Goal: Task Accomplishment & Management: Use online tool/utility

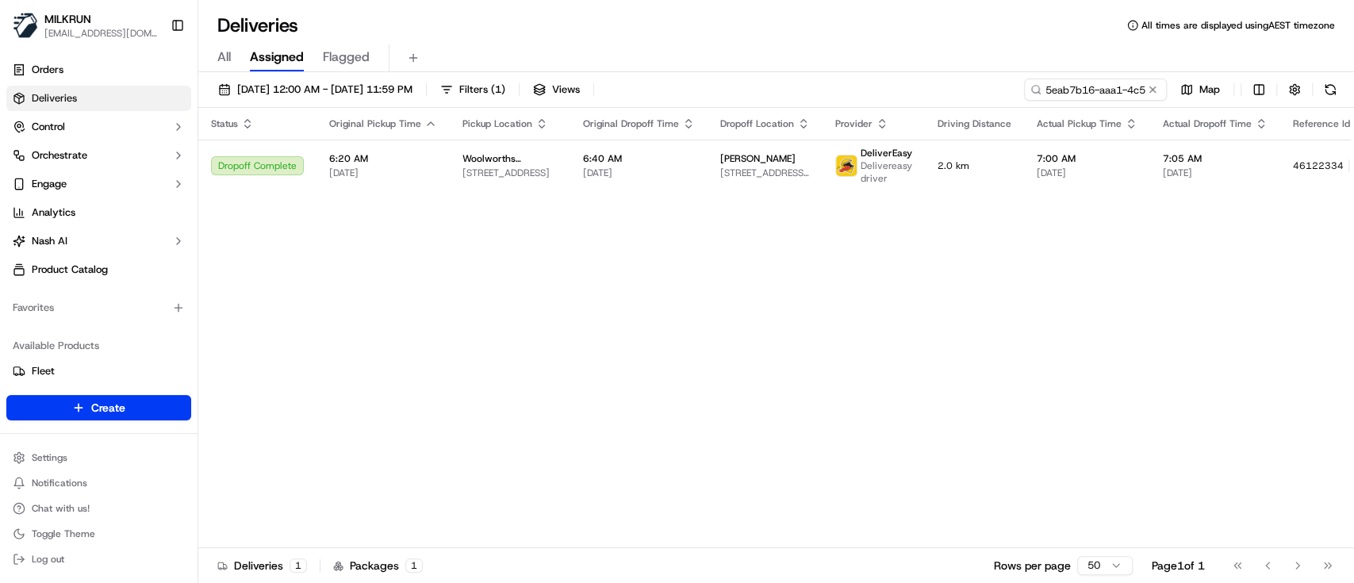
scroll to position [0, 73]
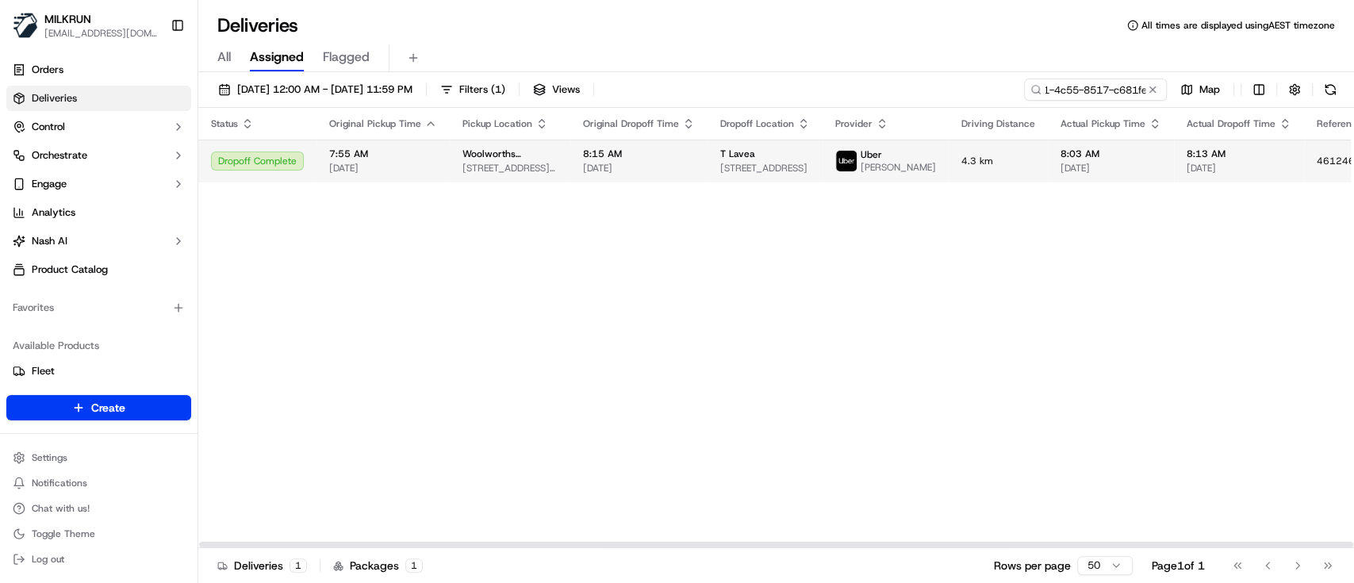
click at [726, 174] on span "[STREET_ADDRESS]" at bounding box center [765, 168] width 90 height 13
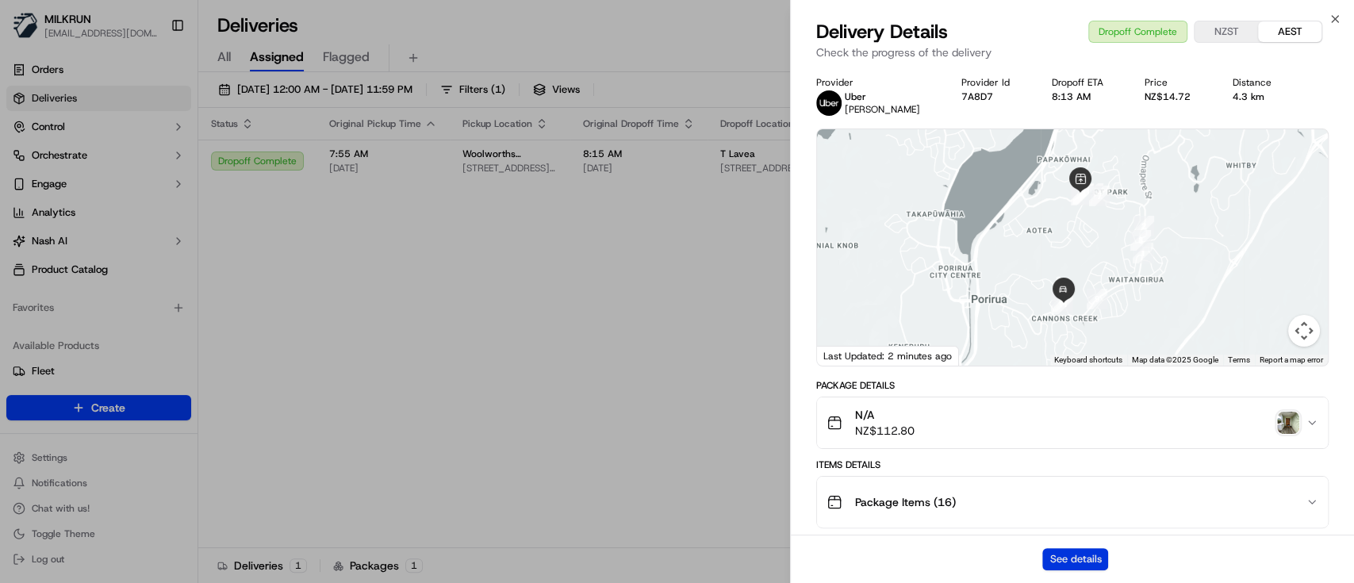
click at [1060, 549] on button "See details" at bounding box center [1075, 559] width 66 height 22
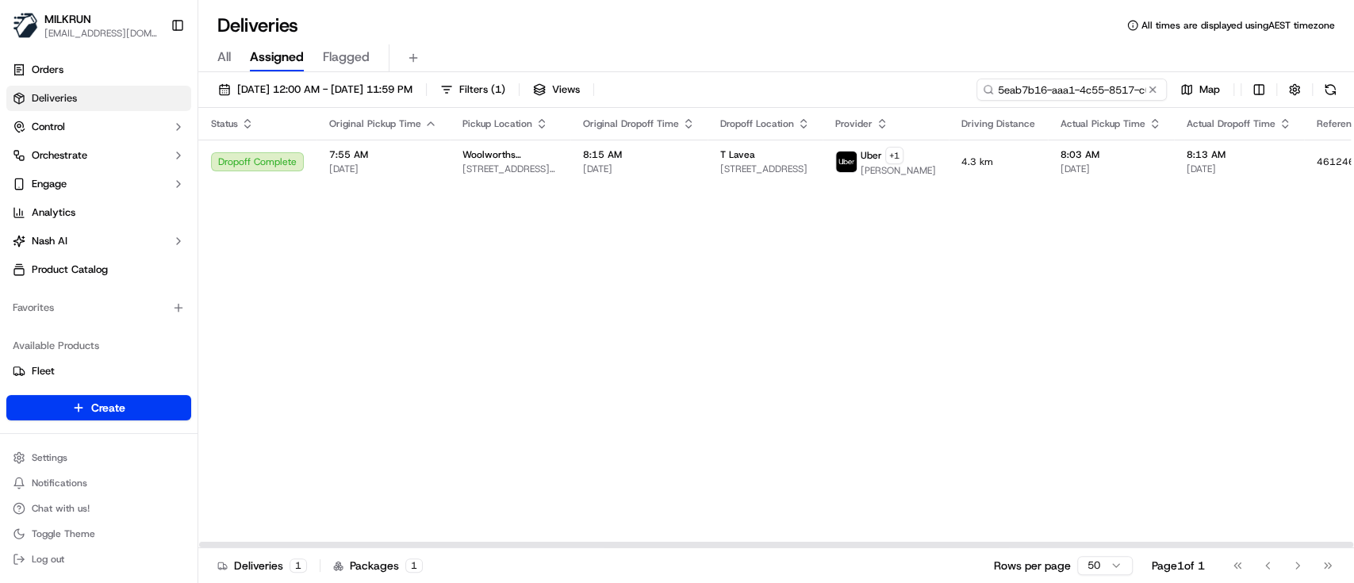
click at [1051, 84] on input "5eab7b16-aaa1-4c55-8517-c681fe3374e8" at bounding box center [1071, 90] width 190 height 22
paste input "1ed1c456-e538-48ac-a922-9c1a252cb041"
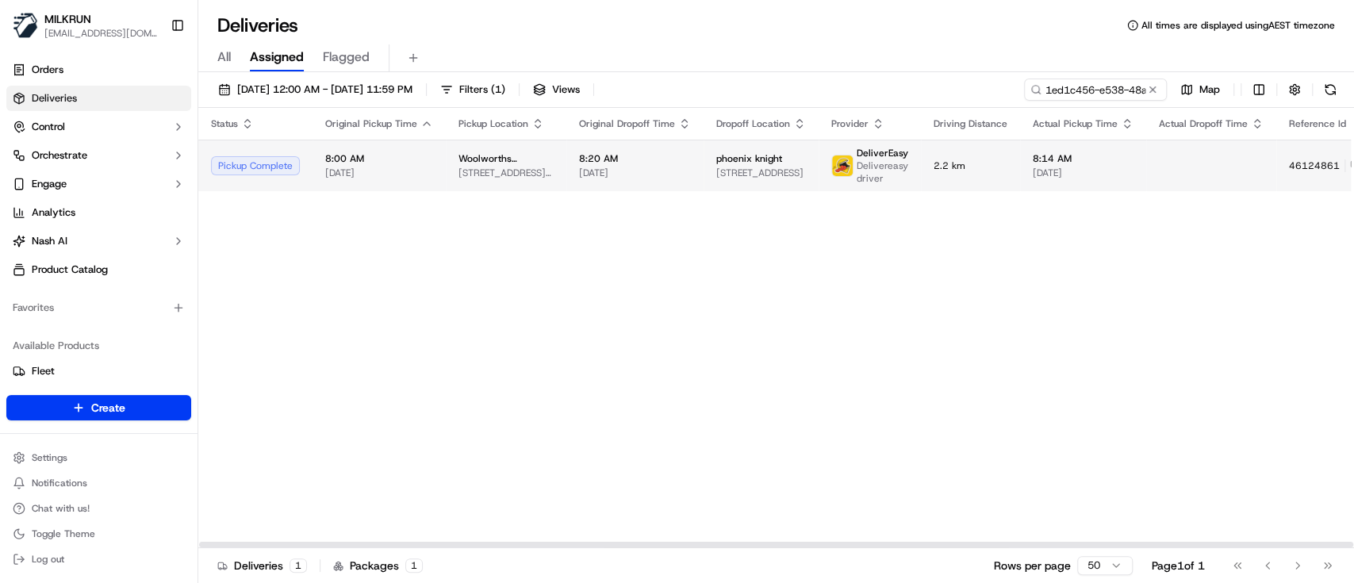
click at [540, 187] on td "Woolworths Supermarket [GEOGRAPHIC_DATA] - Timaru Countdown [STREET_ADDRESS][PE…" at bounding box center [506, 166] width 121 height 52
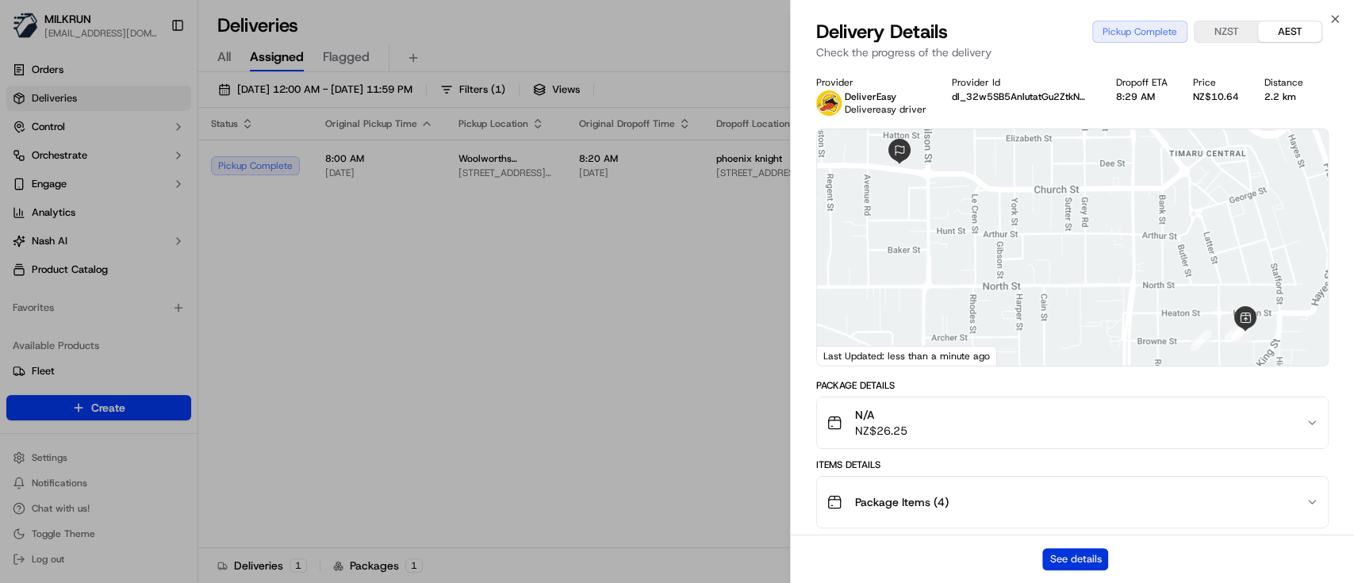
click at [1083, 562] on button "See details" at bounding box center [1075, 559] width 66 height 22
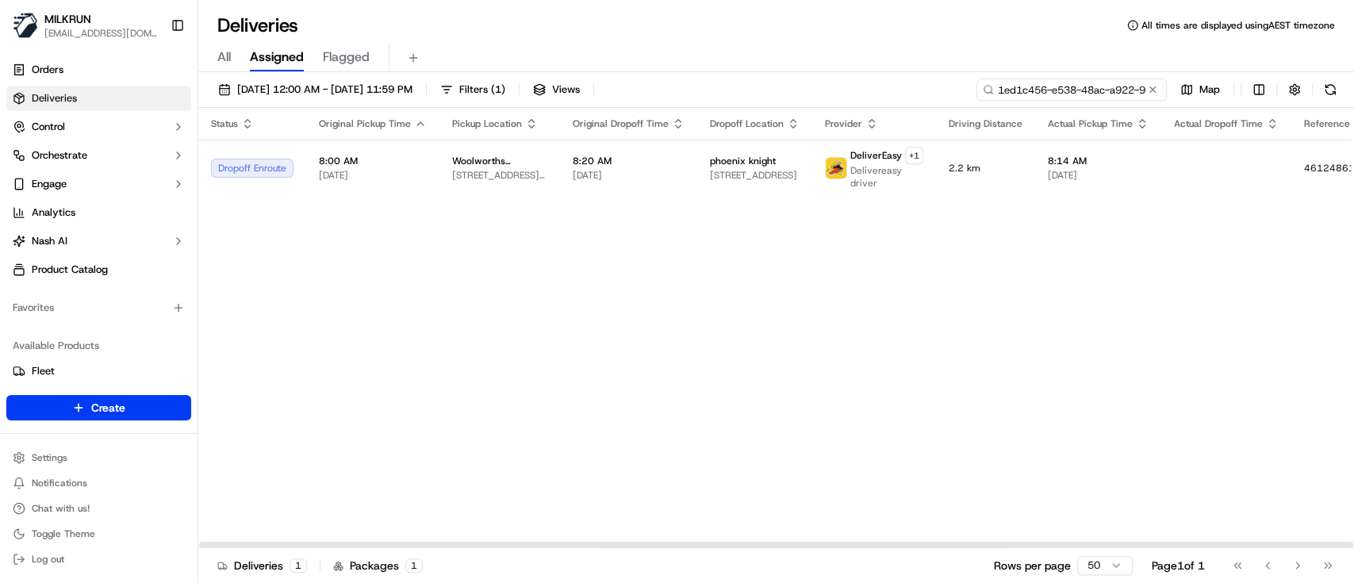
click at [1097, 86] on input "1ed1c456-e538-48ac-a922-9c1a252cb041" at bounding box center [1071, 90] width 190 height 22
paste input "28af8a71-70f7-4f5c-a733-03baff93c48a"
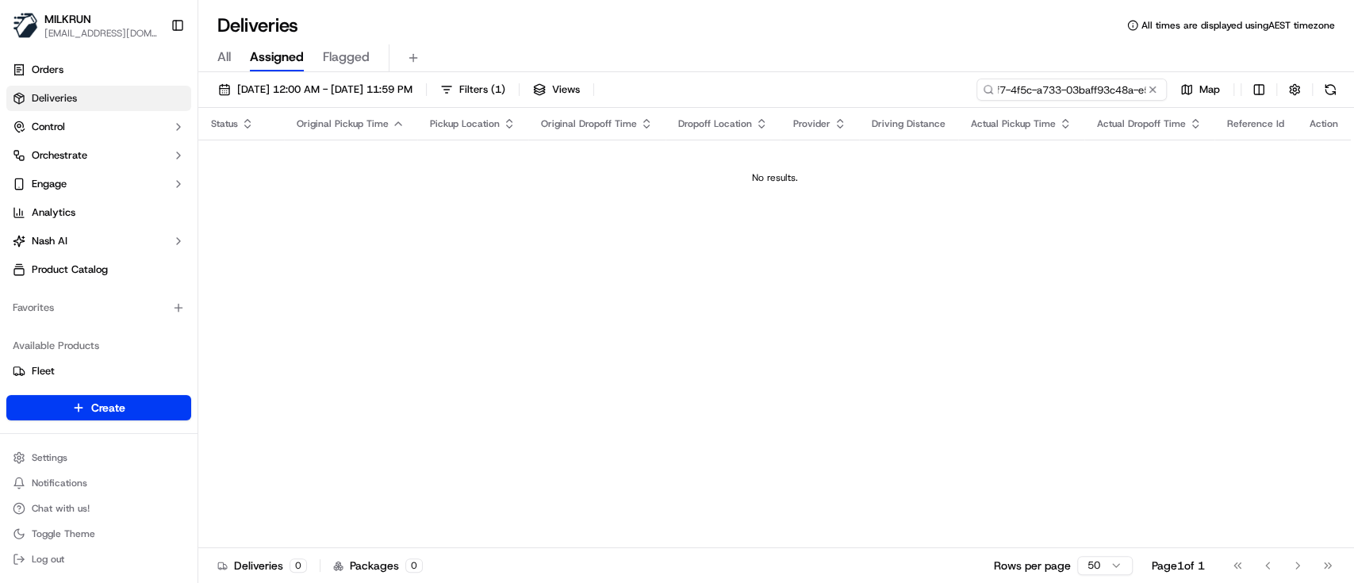
click at [1097, 86] on input "1ed1c45628af8a71-70f7-4f5c-a733-03baff93c48a-e538-48ac-a922-9c1a252cb041" at bounding box center [1071, 90] width 190 height 22
type input "28af8a71-70f7-4f5c-a733-03baff93c48a"
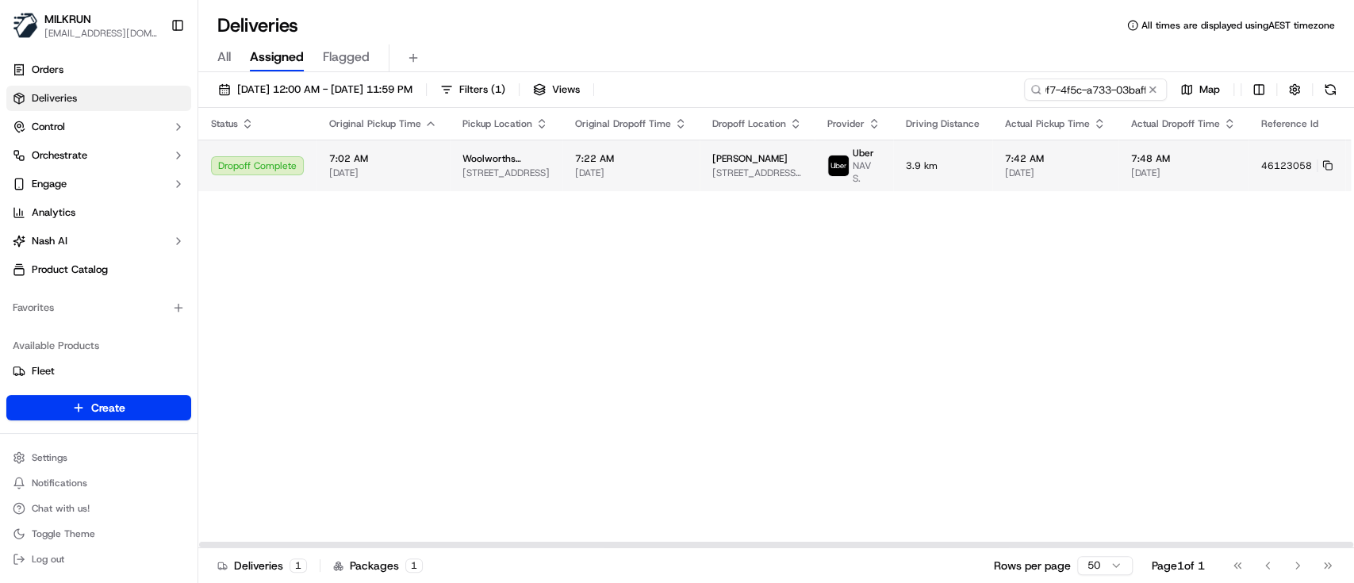
click at [612, 178] on td "7:22 AM [DATE]" at bounding box center [630, 166] width 137 height 52
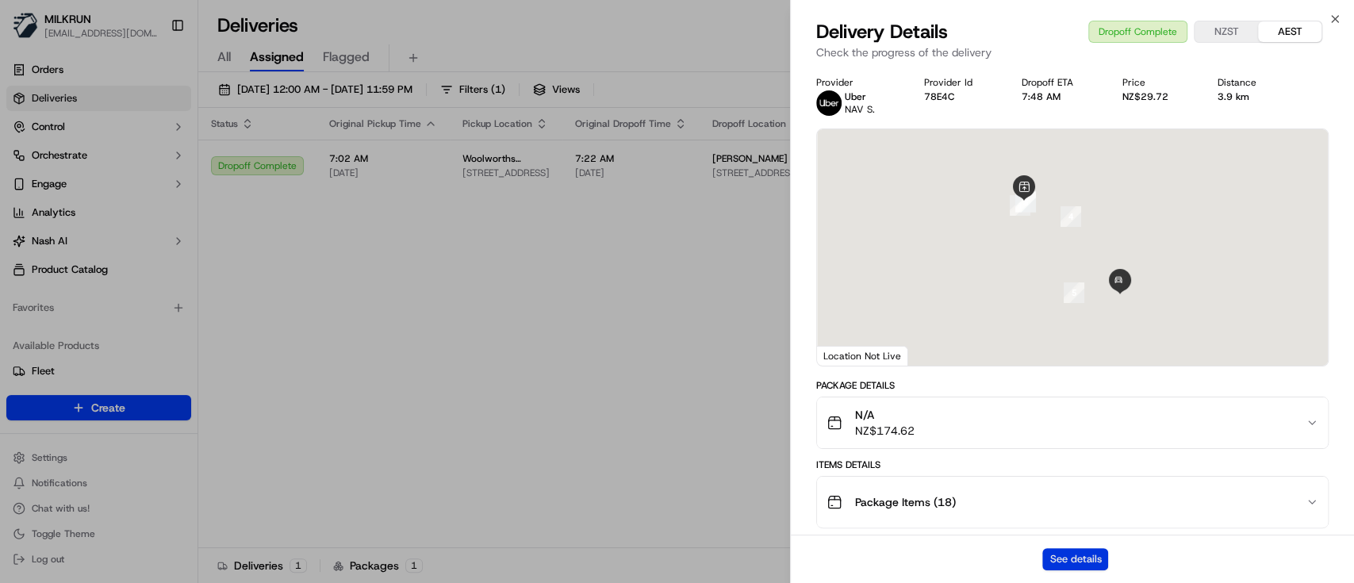
click at [1062, 556] on button "See details" at bounding box center [1075, 559] width 66 height 22
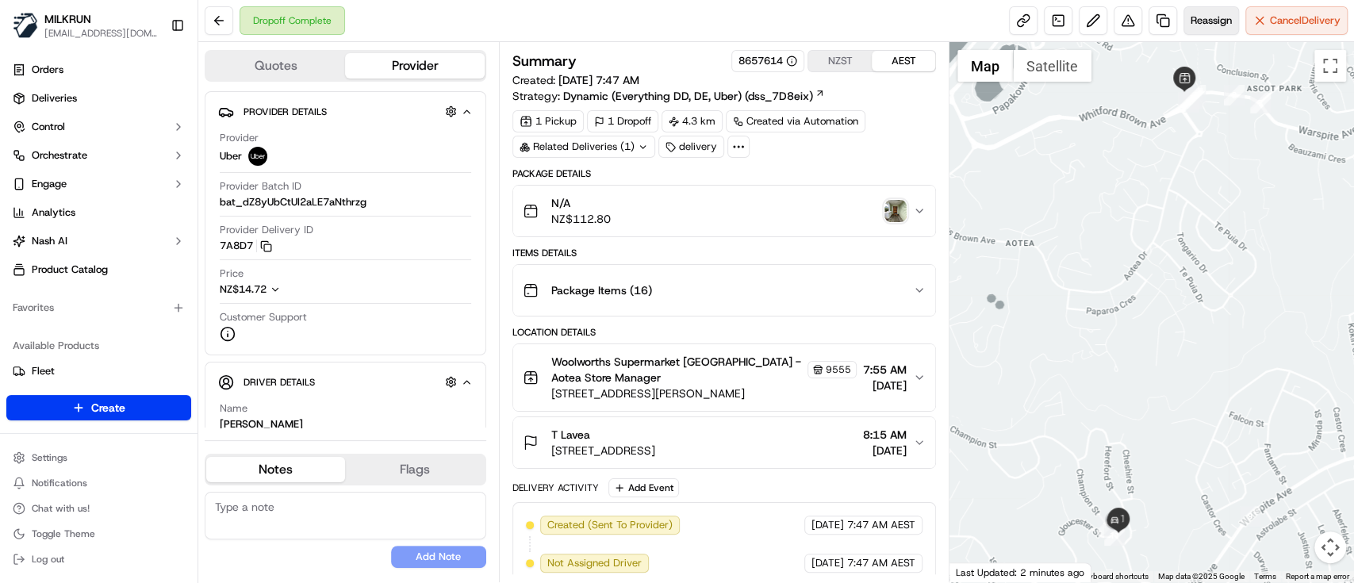
click at [1206, 16] on span "Reassign" at bounding box center [1210, 20] width 41 height 14
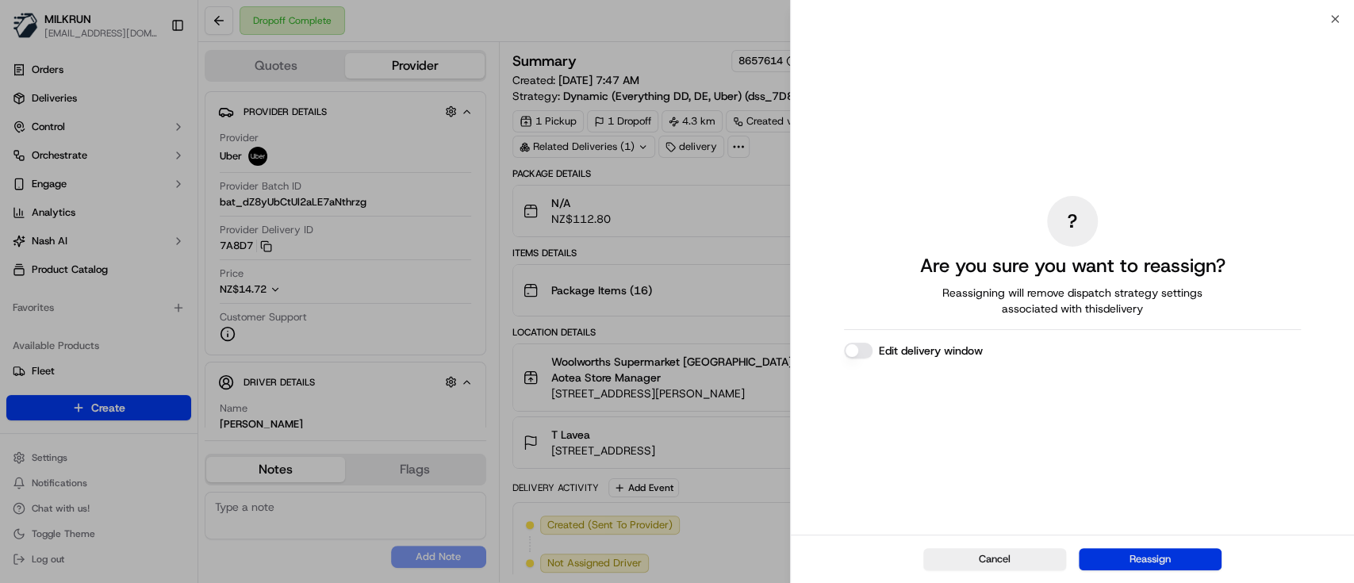
click at [1131, 551] on button "Reassign" at bounding box center [1150, 559] width 143 height 22
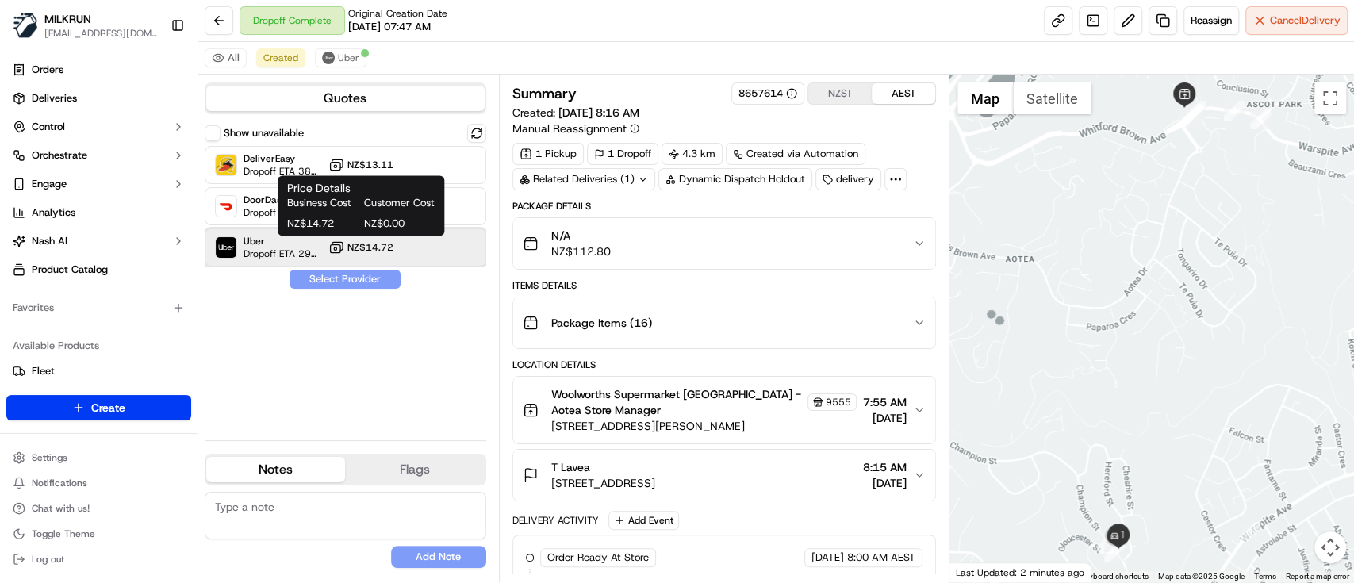
click at [379, 261] on div "Uber Dropoff ETA 29 minutes NZ$14.72" at bounding box center [346, 247] width 282 height 38
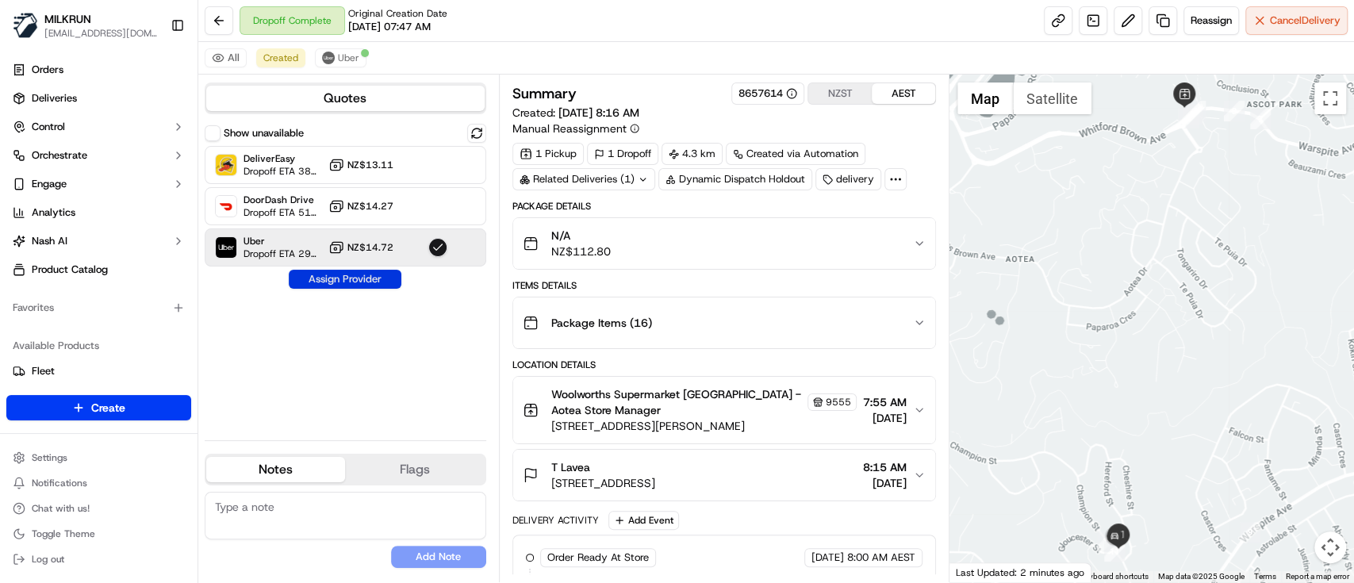
click at [368, 276] on button "Assign Provider" at bounding box center [345, 279] width 113 height 19
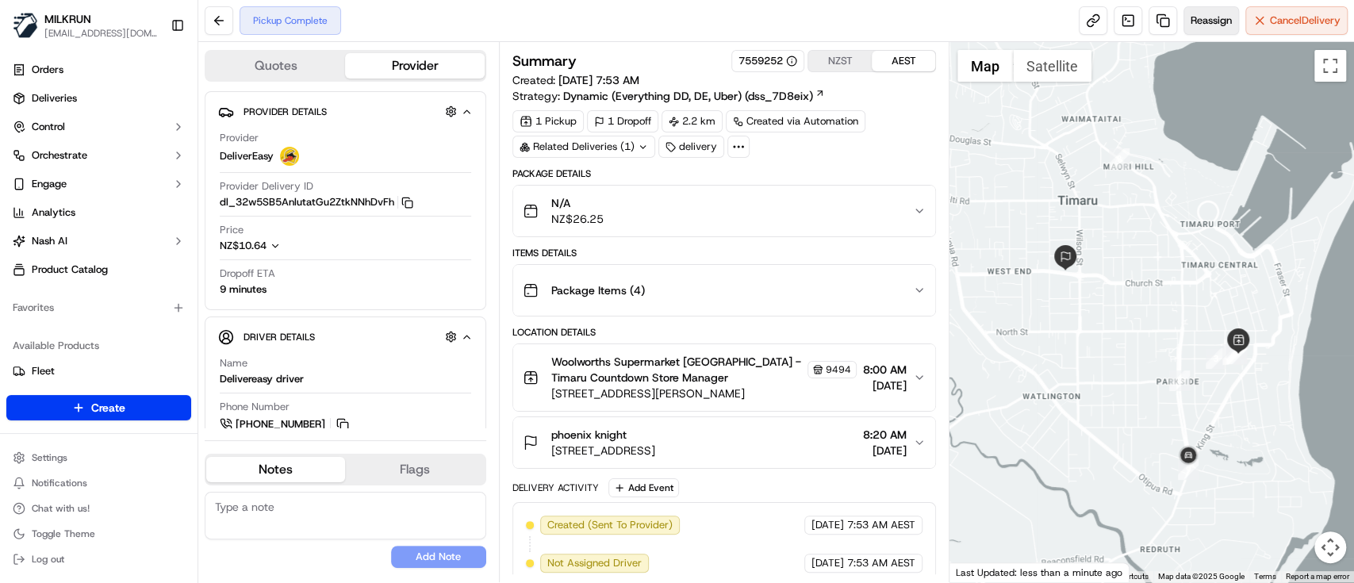
click at [1206, 29] on button "Reassign" at bounding box center [1211, 20] width 56 height 29
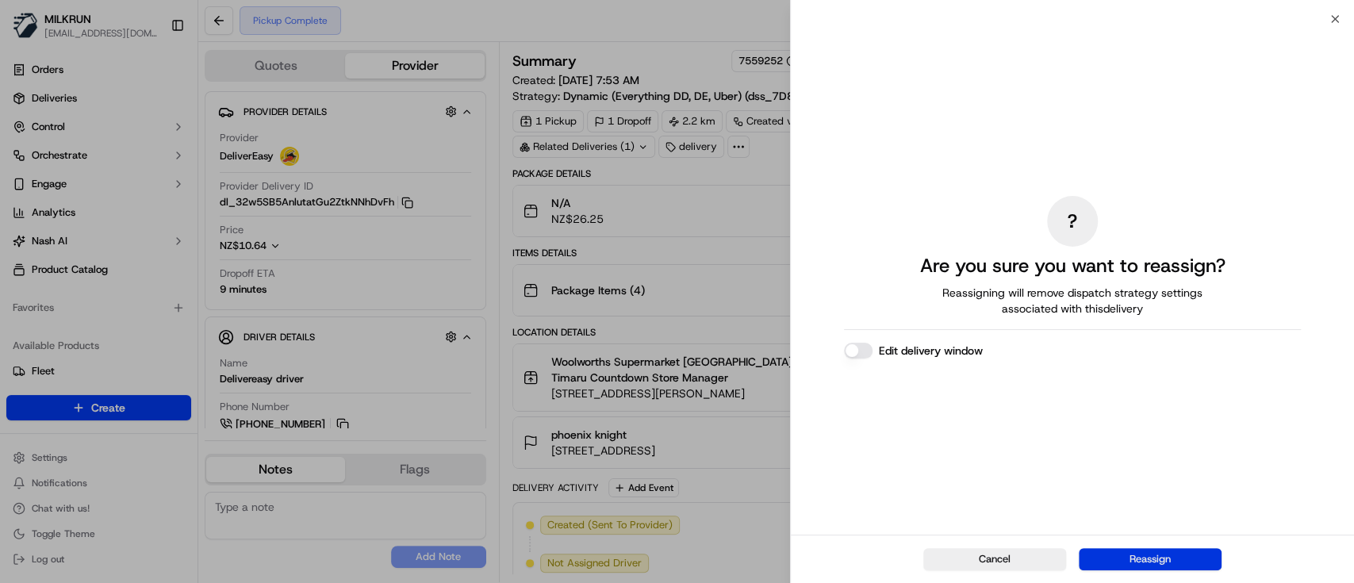
click at [1189, 549] on button "Reassign" at bounding box center [1150, 559] width 143 height 22
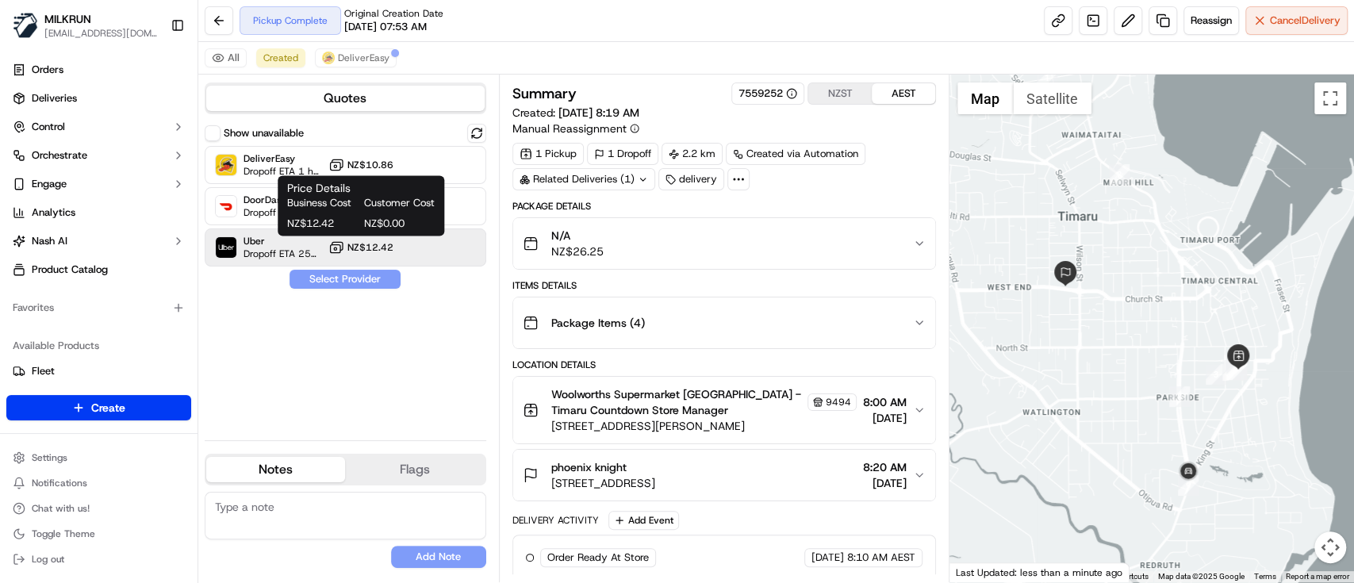
click at [376, 252] on span "NZ$12.42" at bounding box center [370, 247] width 46 height 13
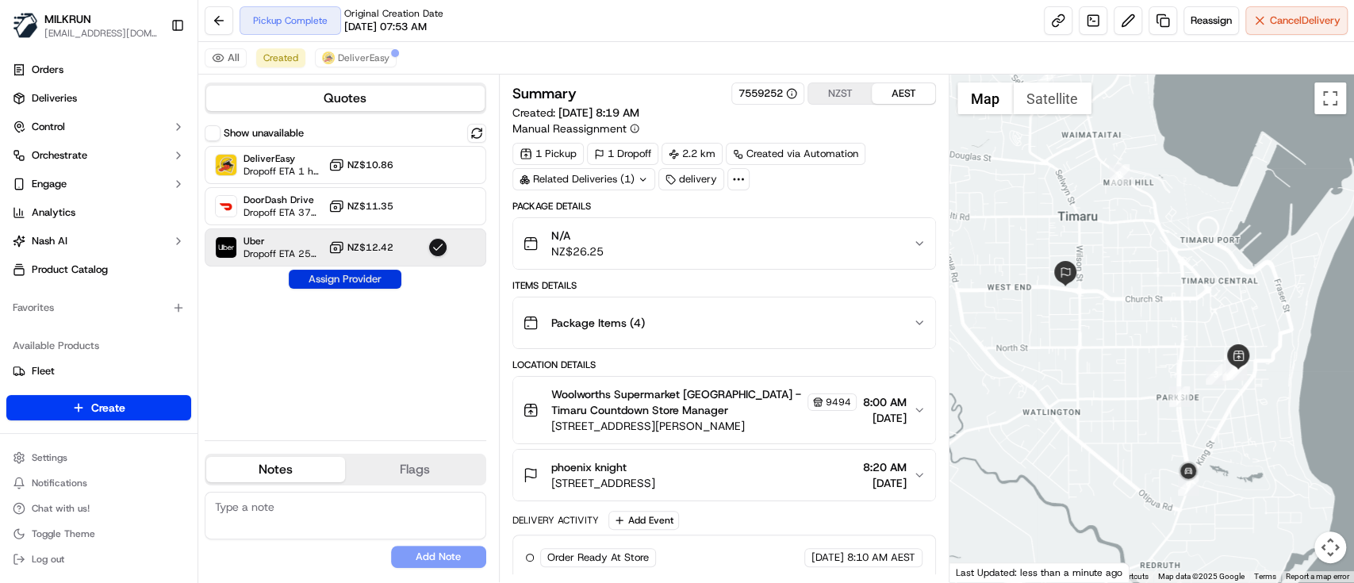
click at [381, 278] on button "Assign Provider" at bounding box center [345, 279] width 113 height 19
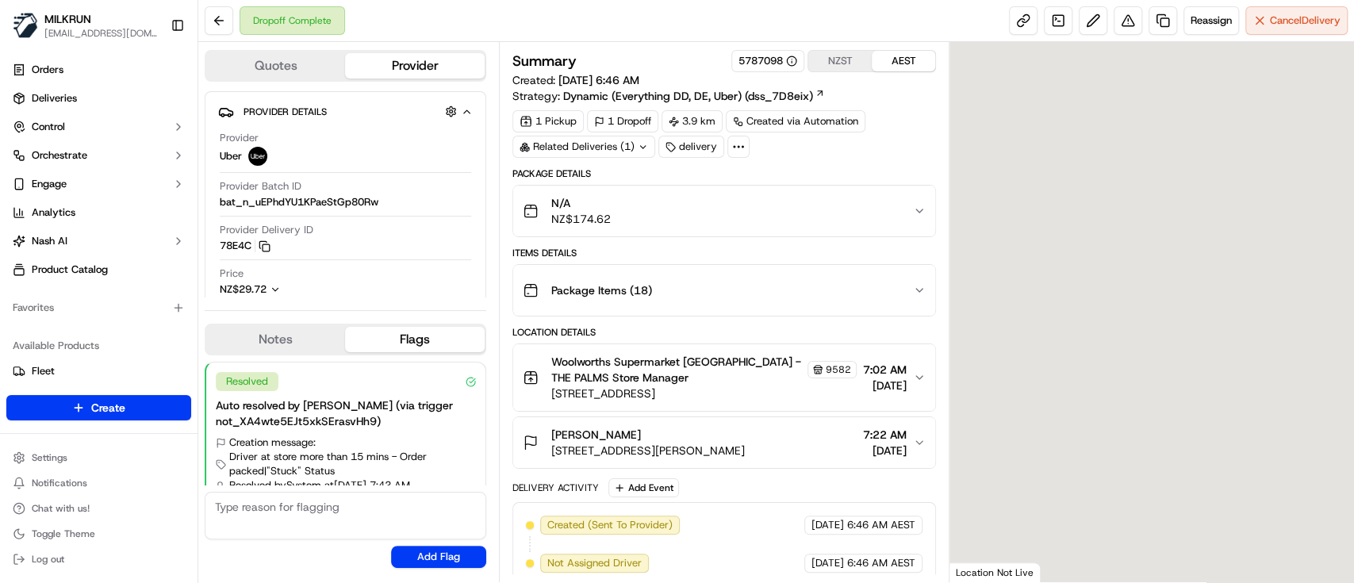
scroll to position [39, 0]
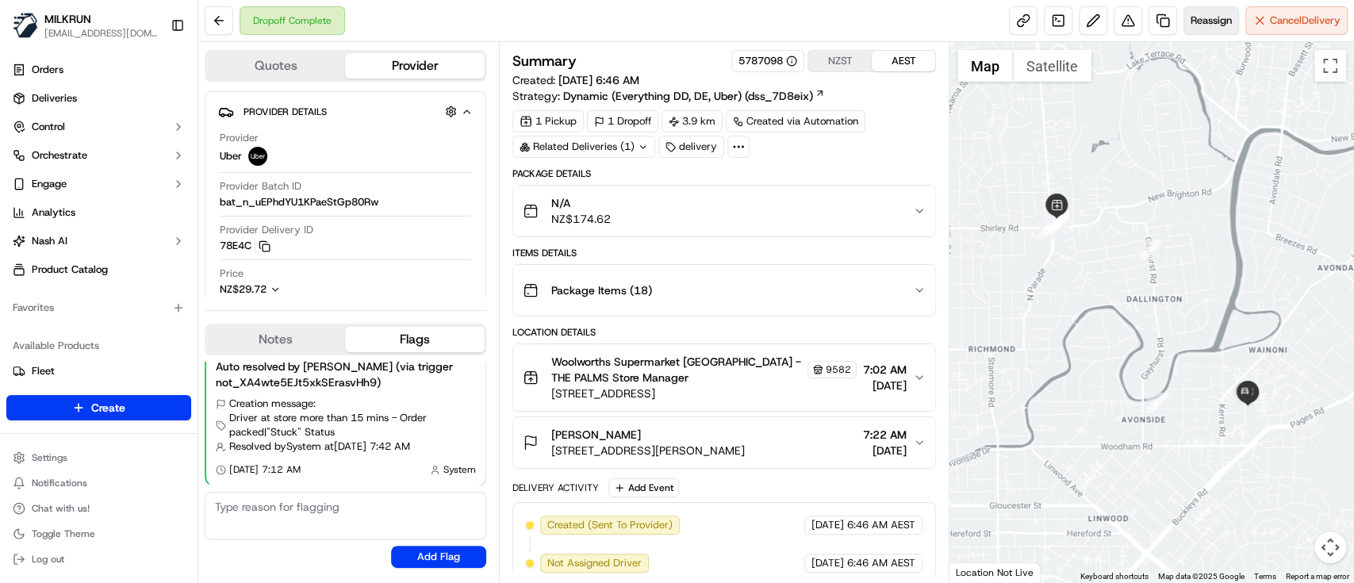
click at [1202, 22] on span "Reassign" at bounding box center [1210, 20] width 41 height 14
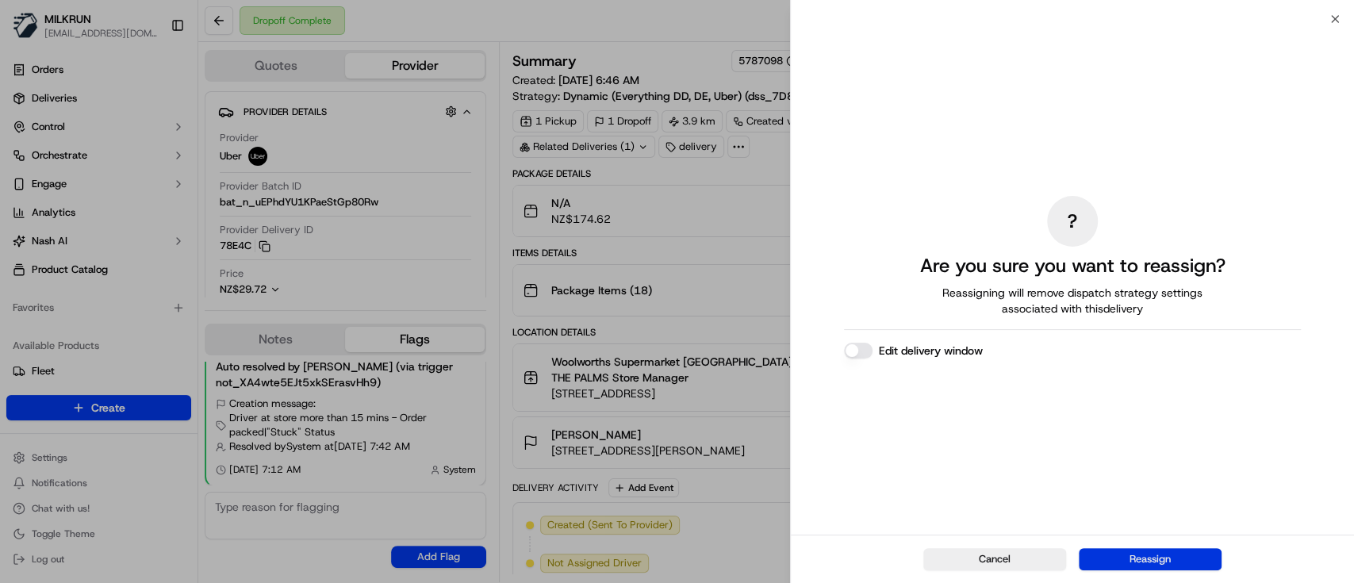
click at [1179, 558] on button "Reassign" at bounding box center [1150, 559] width 143 height 22
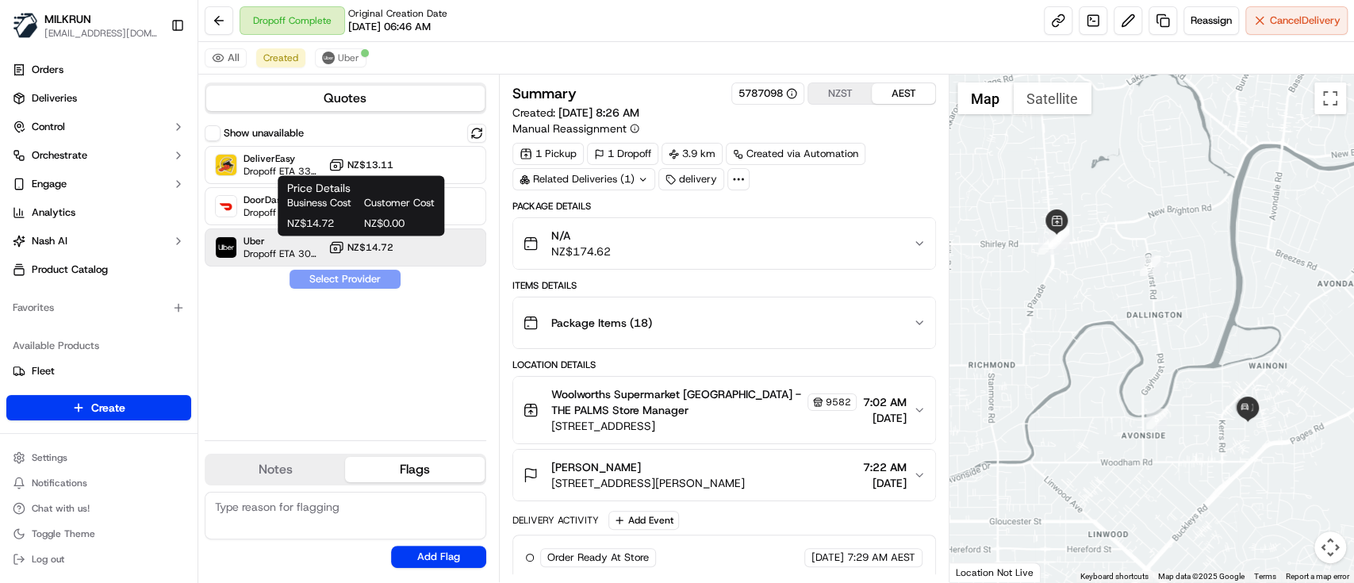
click at [392, 247] on span "NZ$14.72" at bounding box center [370, 247] width 46 height 13
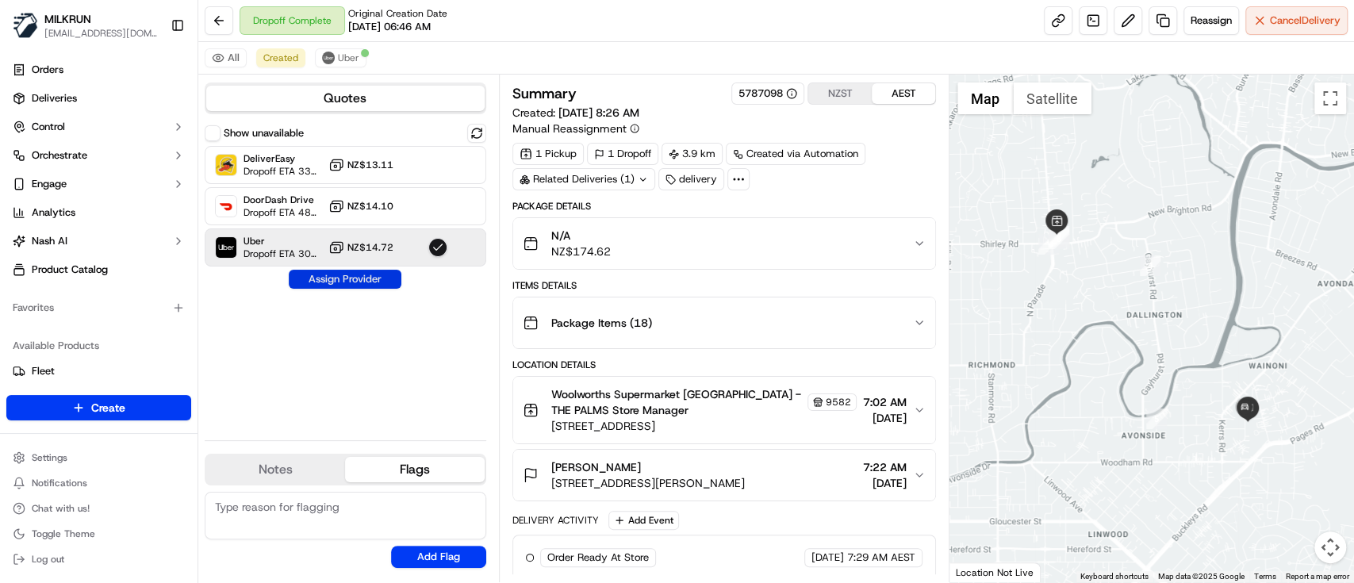
click at [374, 281] on button "Assign Provider" at bounding box center [345, 279] width 113 height 19
